Goal: Task Accomplishment & Management: Use online tool/utility

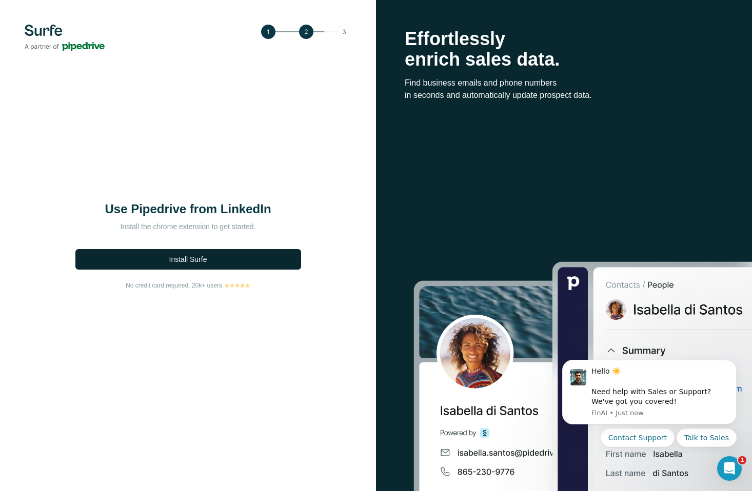
click at [195, 256] on span "Install Surfe" at bounding box center [188, 259] width 38 height 10
